Goal: Ask a question

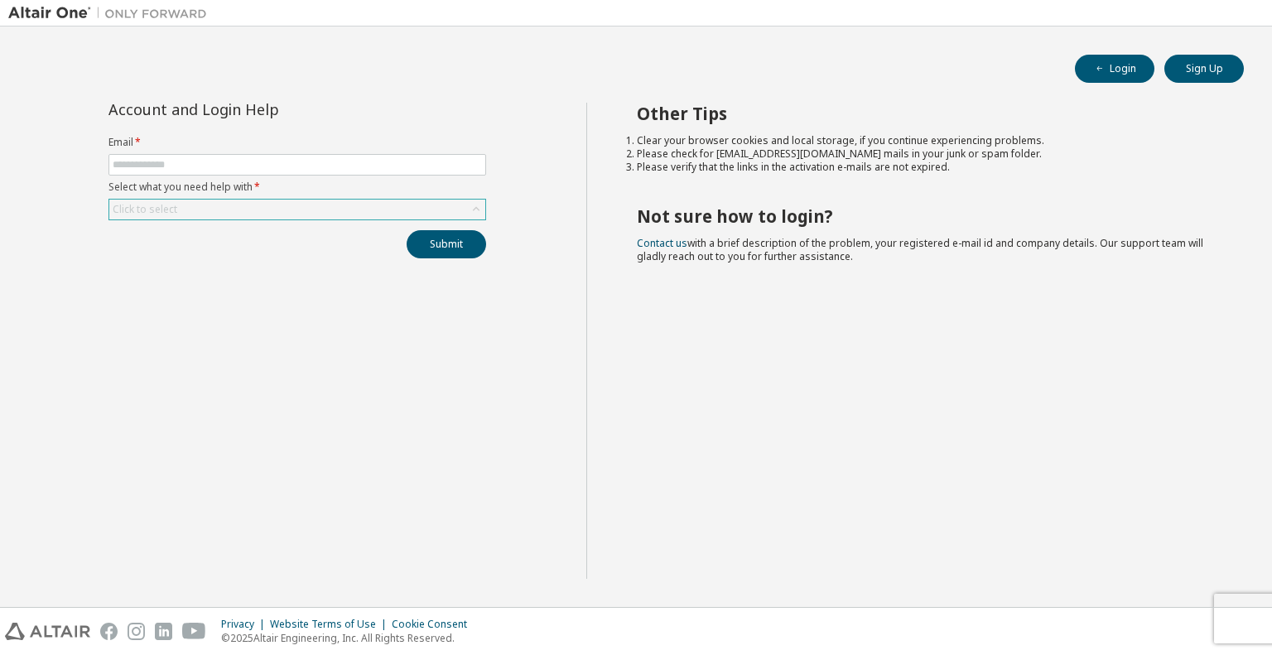
click at [181, 200] on div "Click to select" at bounding box center [297, 210] width 376 height 20
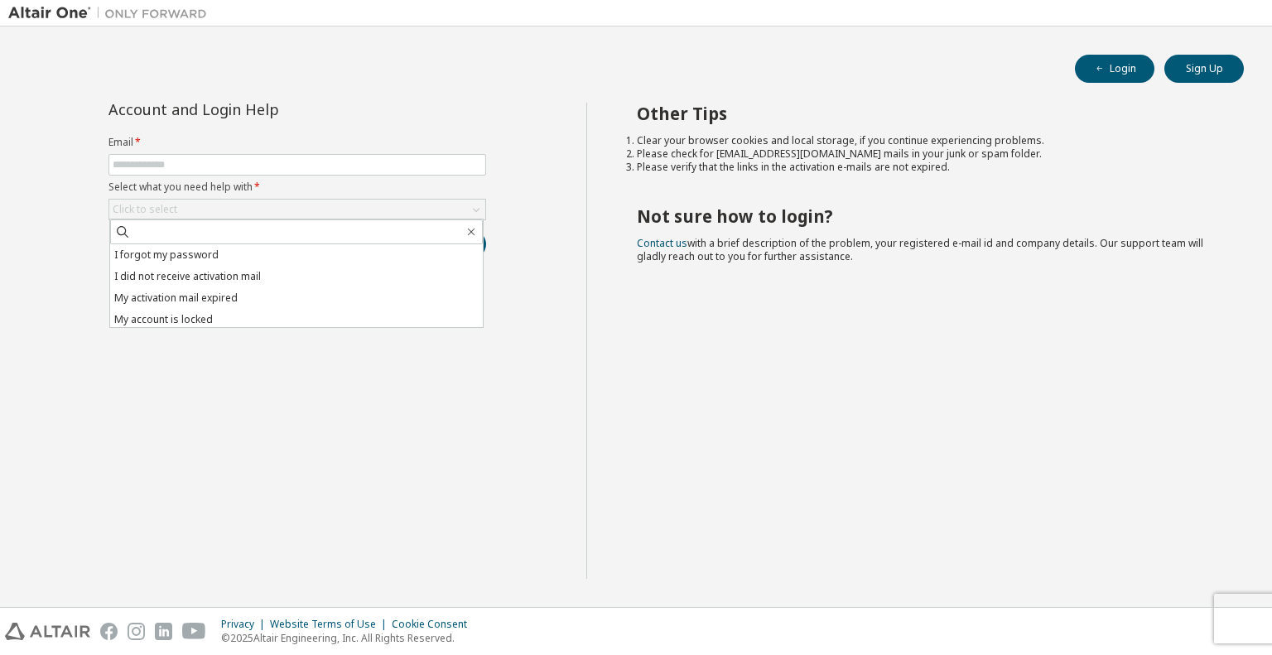
click at [268, 390] on div "Account and Login Help Email * Select what you need help with * Click to select…" at bounding box center [297, 341] width 578 height 476
